Goal: Check status: Check status

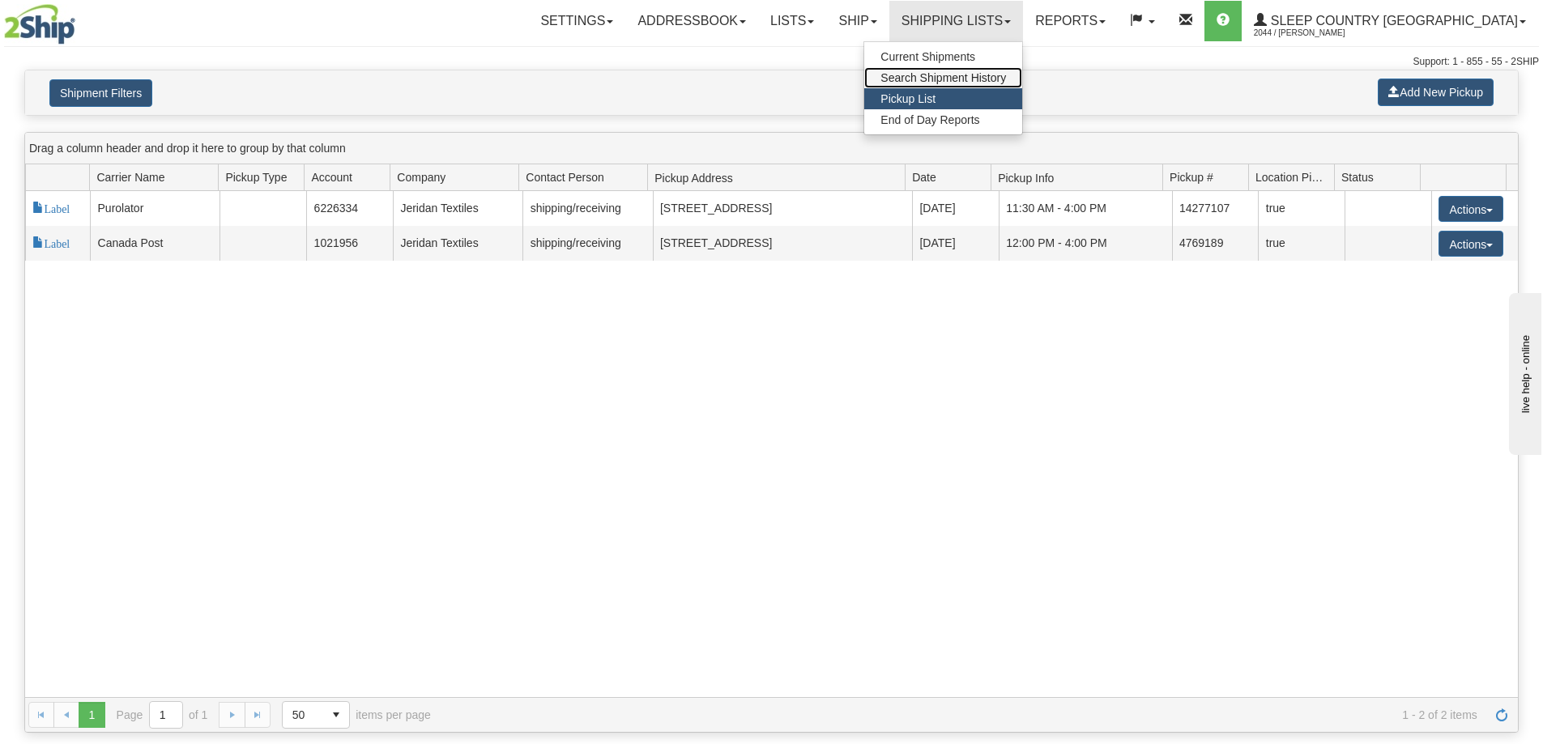
click at [1022, 68] on link "Search Shipment History" at bounding box center [943, 77] width 158 height 21
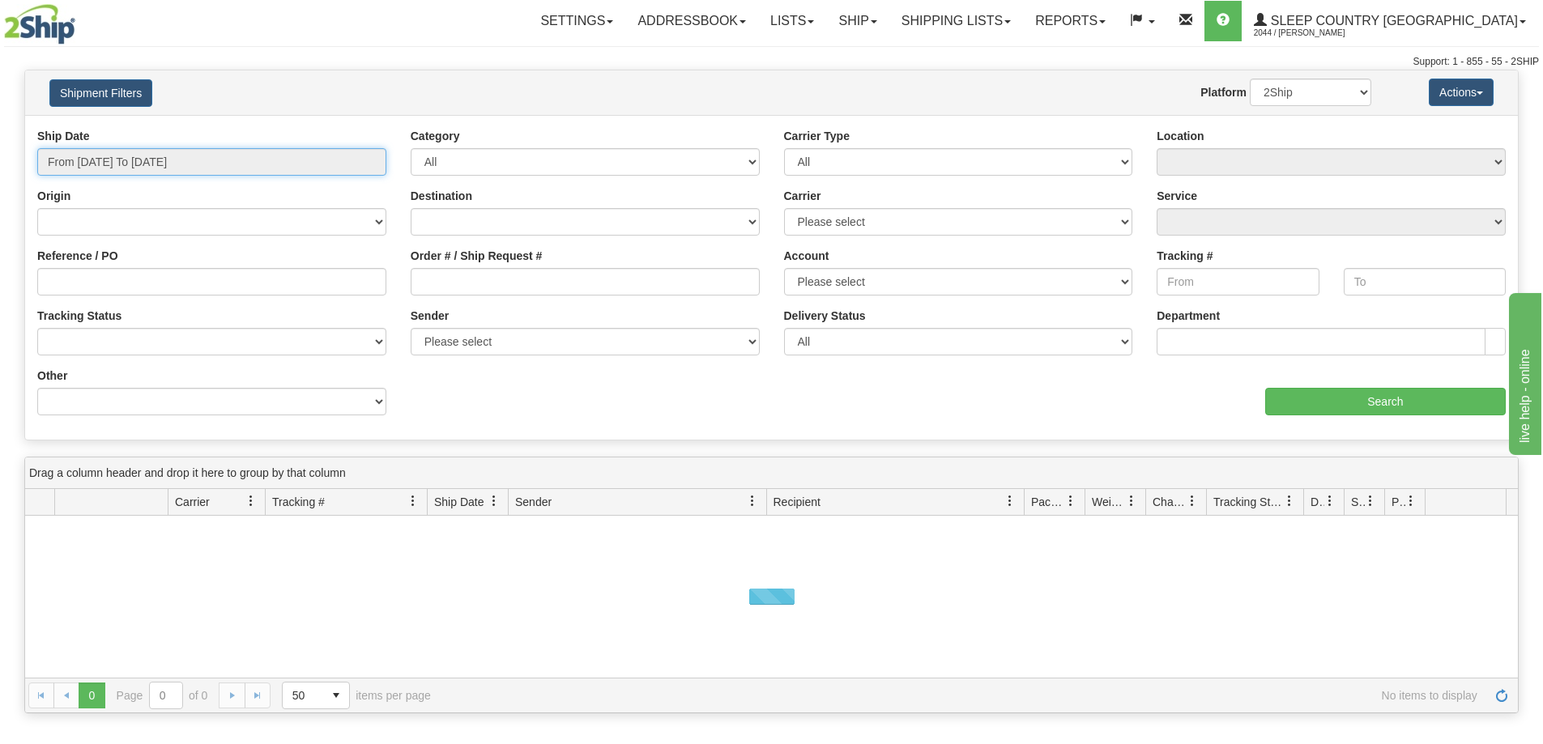
click at [194, 172] on input "From [DATE] To [DATE]" at bounding box center [211, 162] width 349 height 28
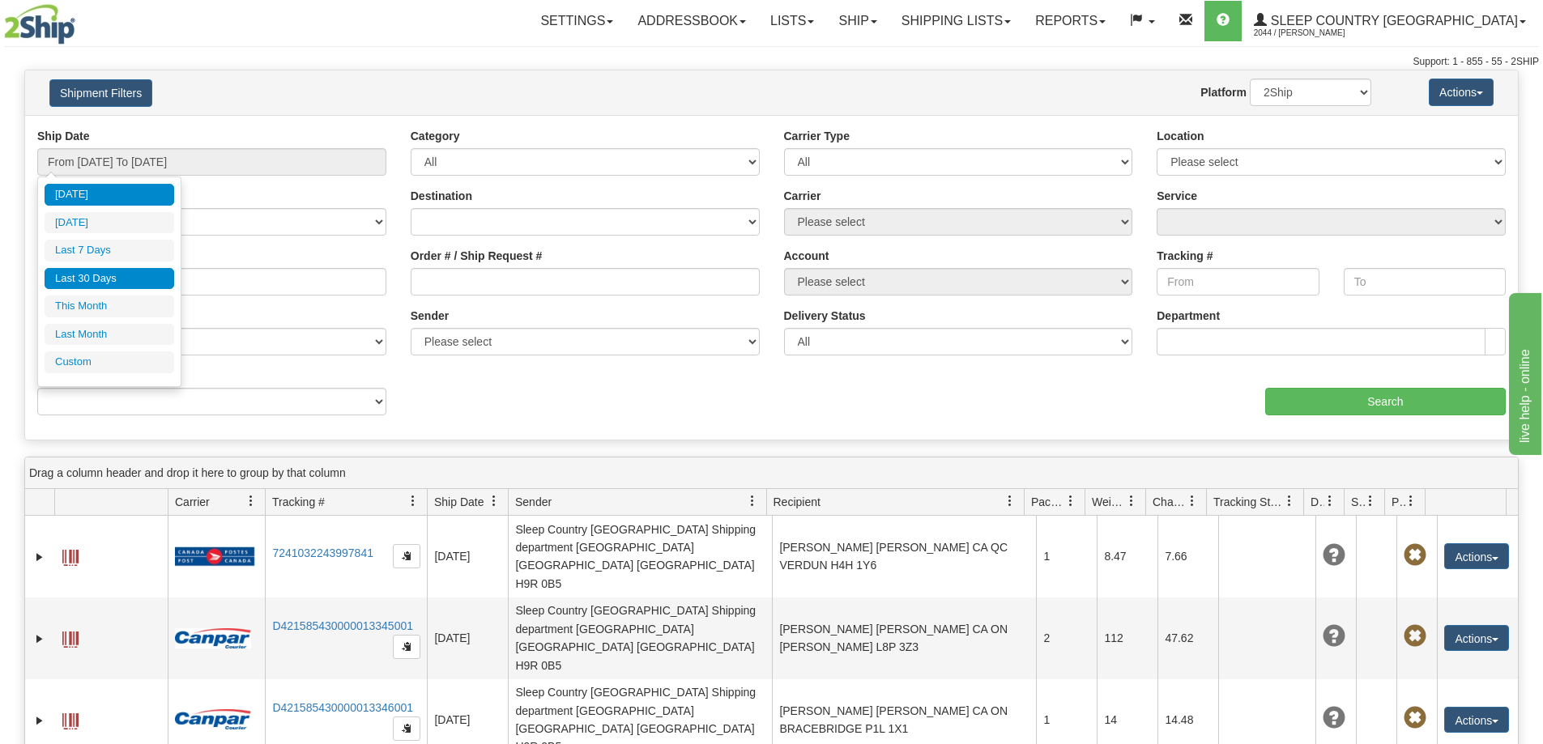
click at [100, 268] on li "Last 30 Days" at bounding box center [110, 279] width 130 height 22
type input "From [DATE] To [DATE]"
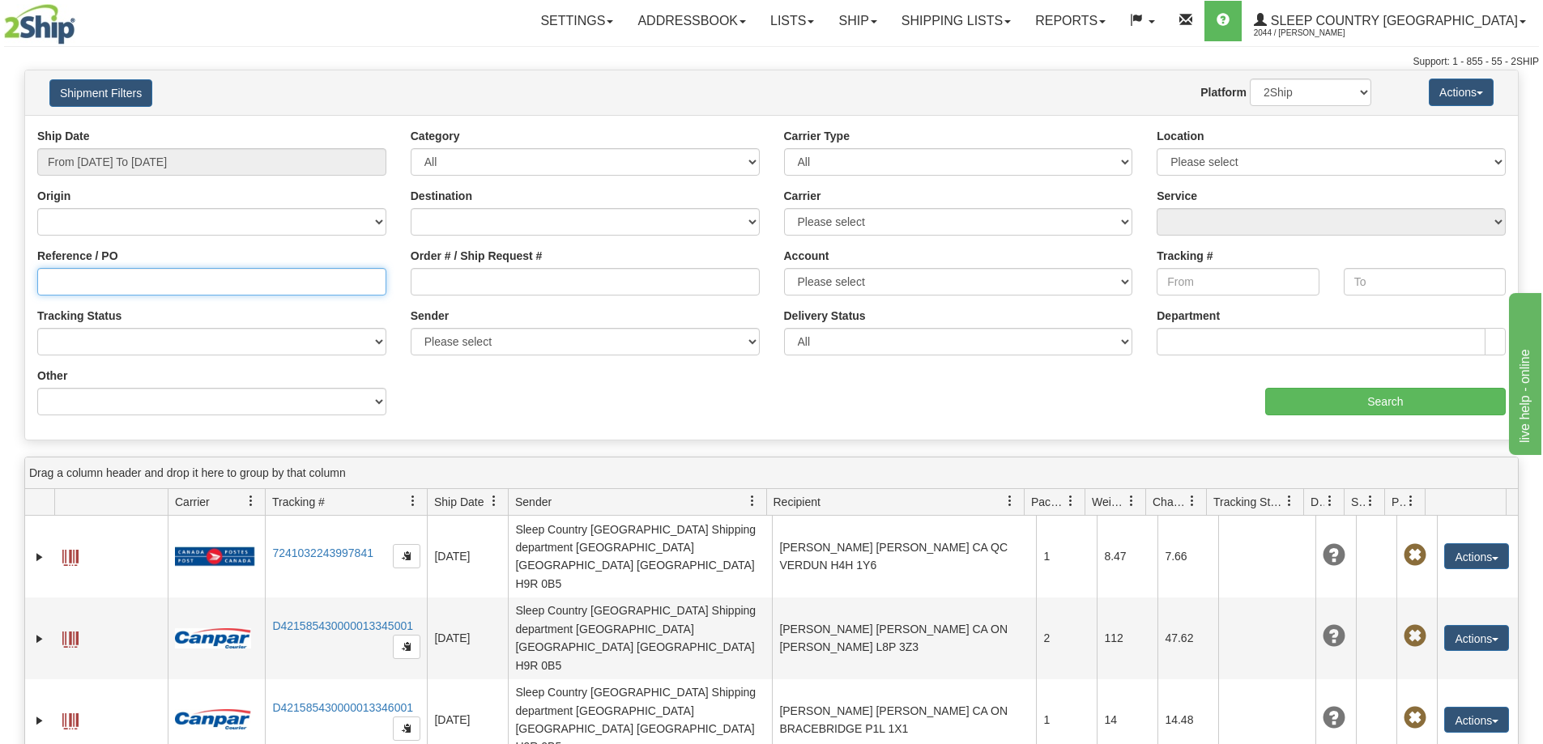
click at [163, 280] on input "Reference / PO" at bounding box center [211, 282] width 349 height 28
paste input "9000I010215"
type input "9000I010215"
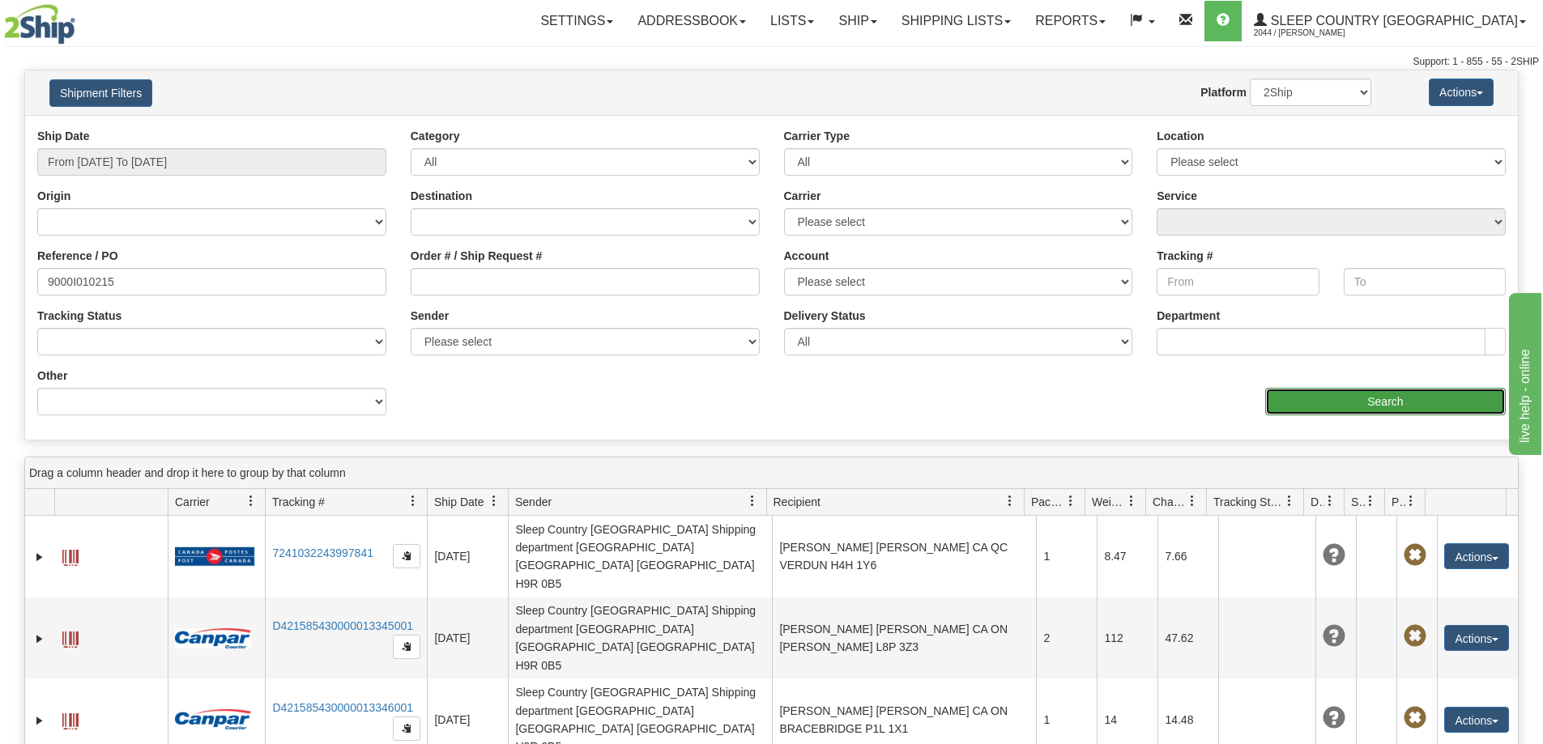
click at [1392, 402] on input "Search" at bounding box center [1385, 402] width 241 height 28
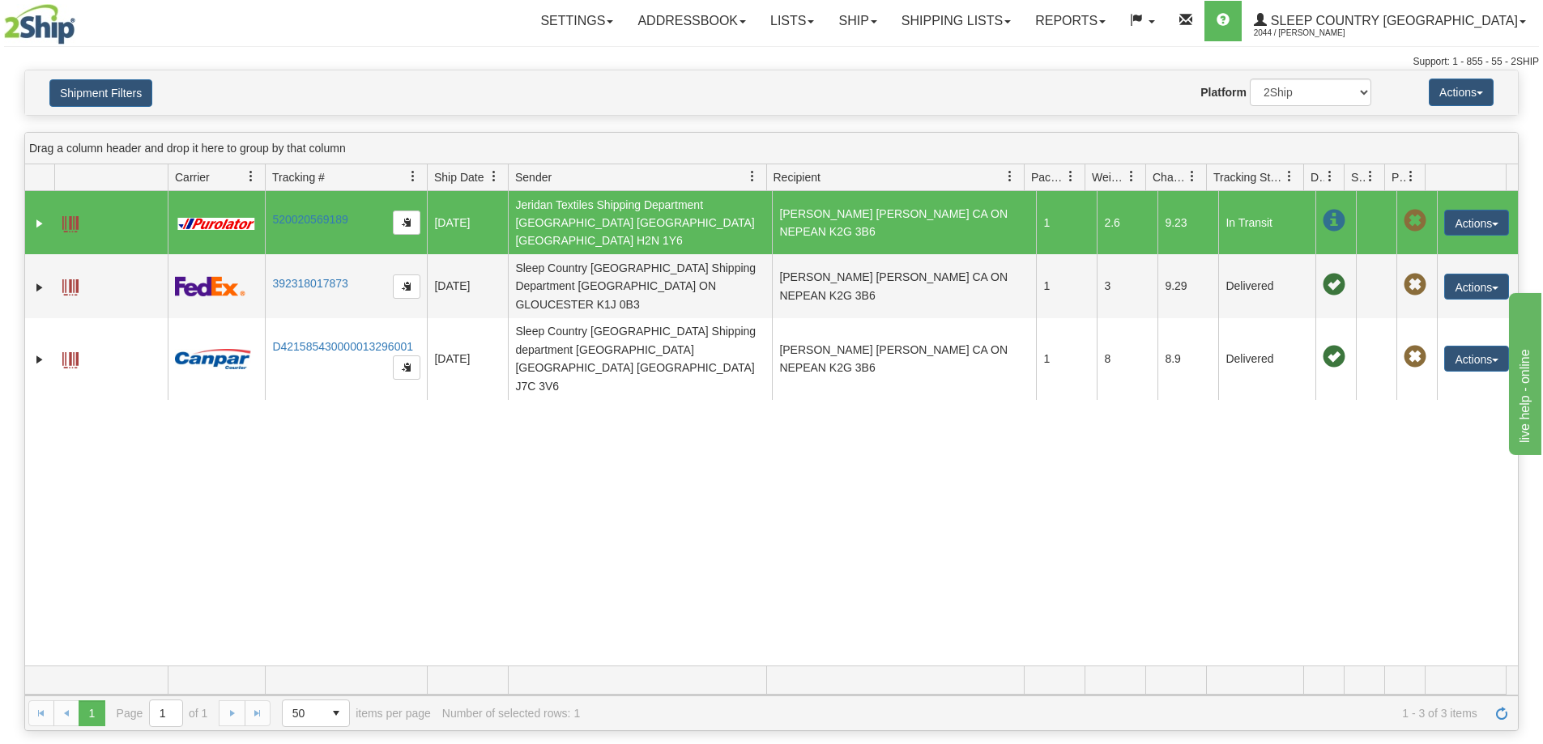
click at [328, 196] on td "520020569189" at bounding box center [346, 222] width 162 height 63
click at [377, 109] on div "Shipment Filters Website Agent Nothing selected Client User Platform 2Ship Impo…" at bounding box center [771, 92] width 1493 height 45
click at [318, 213] on link "520020569189" at bounding box center [309, 219] width 75 height 13
